Goal: Check status

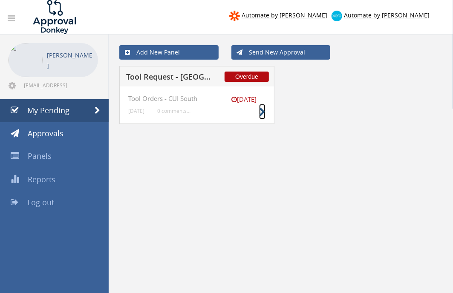
click at [260, 109] on icon at bounding box center [262, 112] width 6 height 9
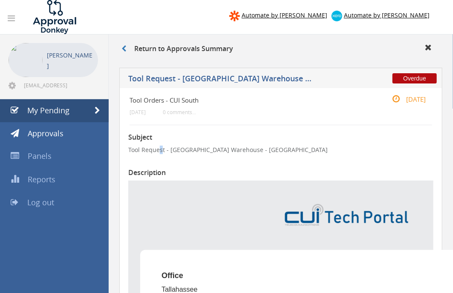
click at [161, 149] on p "Tool Request - [GEOGRAPHIC_DATA] Warehouse - [GEOGRAPHIC_DATA]" at bounding box center [280, 150] width 305 height 9
click at [236, 82] on h5 "Tool Request - [GEOGRAPHIC_DATA] Warehouse - [GEOGRAPHIC_DATA]" at bounding box center [220, 80] width 184 height 11
click at [235, 80] on h5 "Tool Request - [GEOGRAPHIC_DATA] Warehouse - [GEOGRAPHIC_DATA]" at bounding box center [220, 80] width 184 height 11
click at [163, 78] on h5 "Tool Request - [GEOGRAPHIC_DATA] Warehouse - [GEOGRAPHIC_DATA]" at bounding box center [220, 80] width 184 height 11
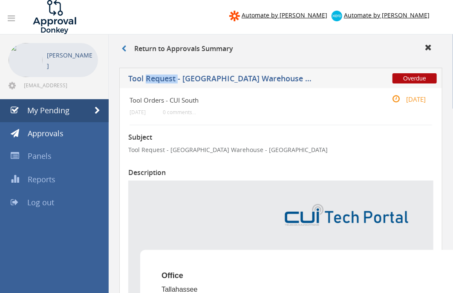
click at [163, 78] on h5 "Tool Request - [GEOGRAPHIC_DATA] Warehouse - [GEOGRAPHIC_DATA]" at bounding box center [220, 80] width 184 height 11
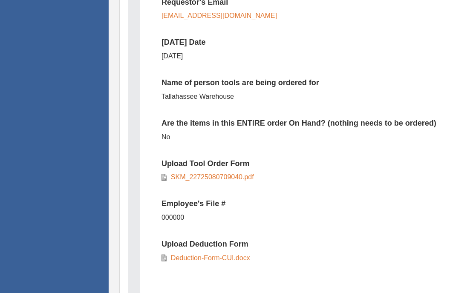
scroll to position [378, 0]
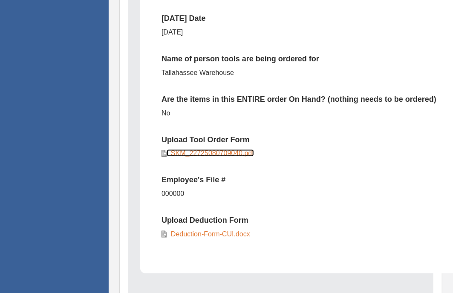
click at [218, 155] on link "SKM_22725080709040.pdf" at bounding box center [210, 152] width 87 height 7
